Goal: Find specific page/section: Find specific page/section

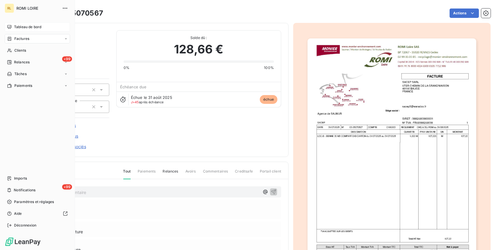
click at [21, 30] on div "Tableau de bord" at bounding box center [37, 26] width 65 height 9
click at [21, 28] on span "Tableau de bord" at bounding box center [27, 26] width 27 height 5
